Goal: Navigation & Orientation: Find specific page/section

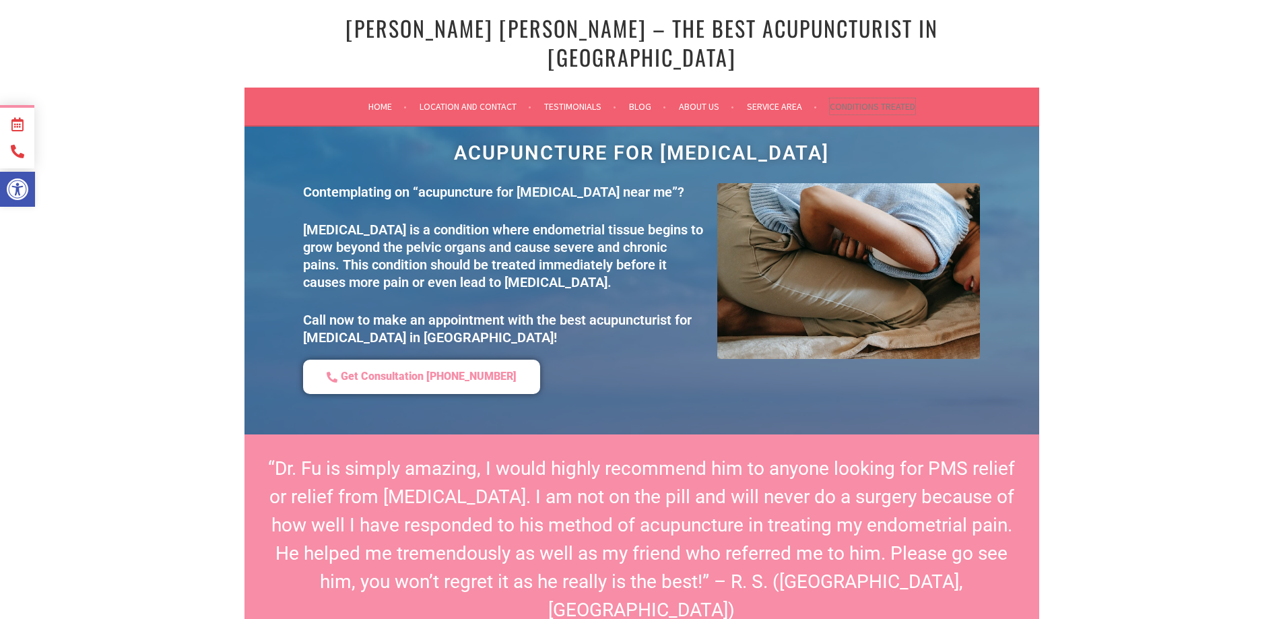
click at [861, 98] on link "Conditions Treated" at bounding box center [873, 106] width 86 height 16
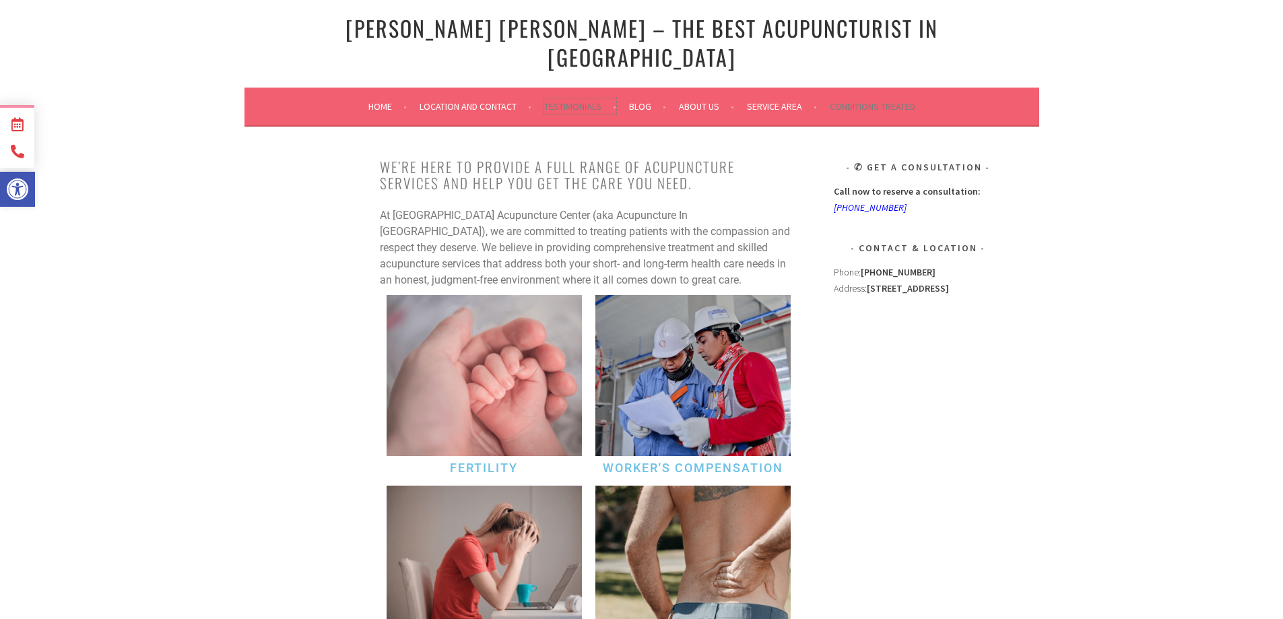
click at [570, 98] on link "Testimonials" at bounding box center [580, 106] width 72 height 16
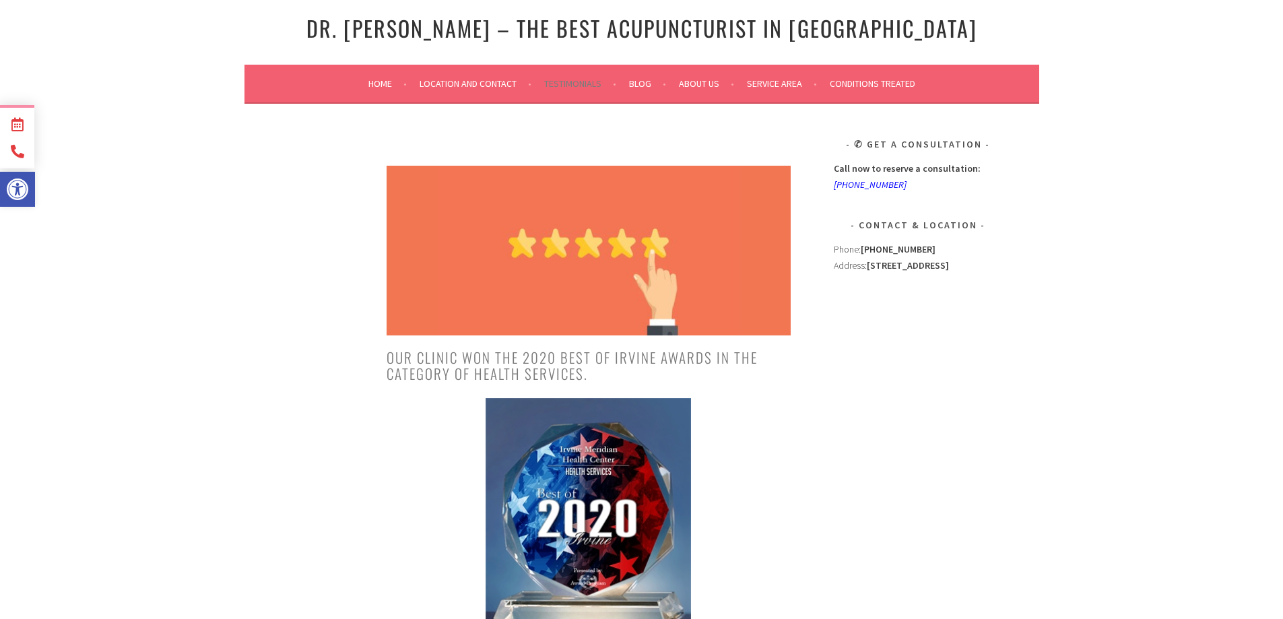
drag, startPoint x: 853, startPoint y: 390, endPoint x: 846, endPoint y: 173, distance: 217.0
click at [469, 84] on link "Location and Contact" at bounding box center [476, 83] width 112 height 16
